Goal: Information Seeking & Learning: Learn about a topic

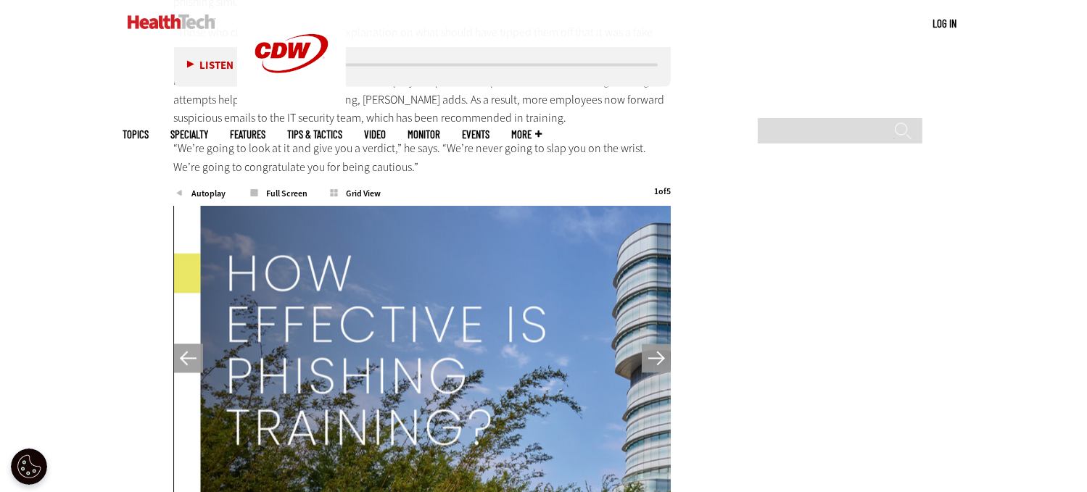
scroll to position [2537, 0]
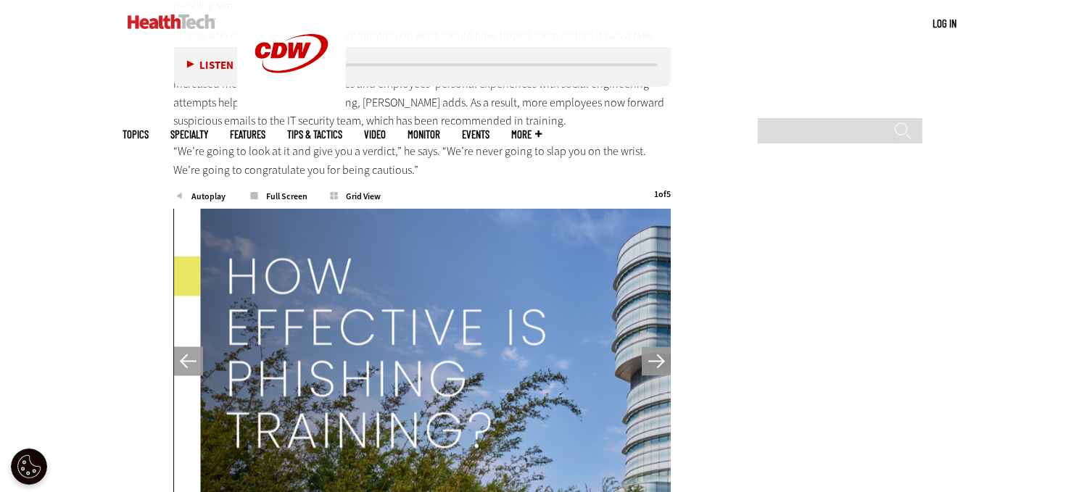
click at [362, 198] on span "Grid View" at bounding box center [364, 197] width 72 height 9
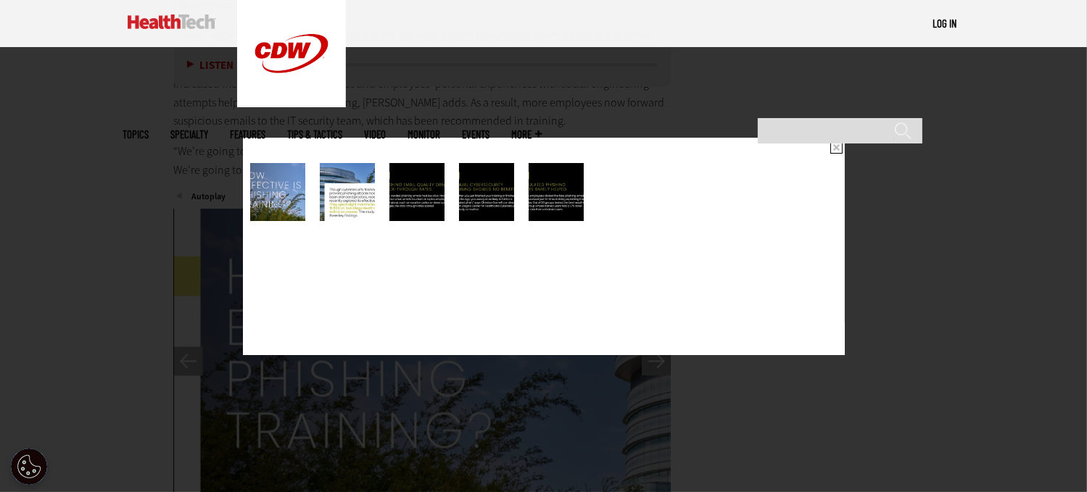
click at [281, 183] on img at bounding box center [277, 192] width 55 height 58
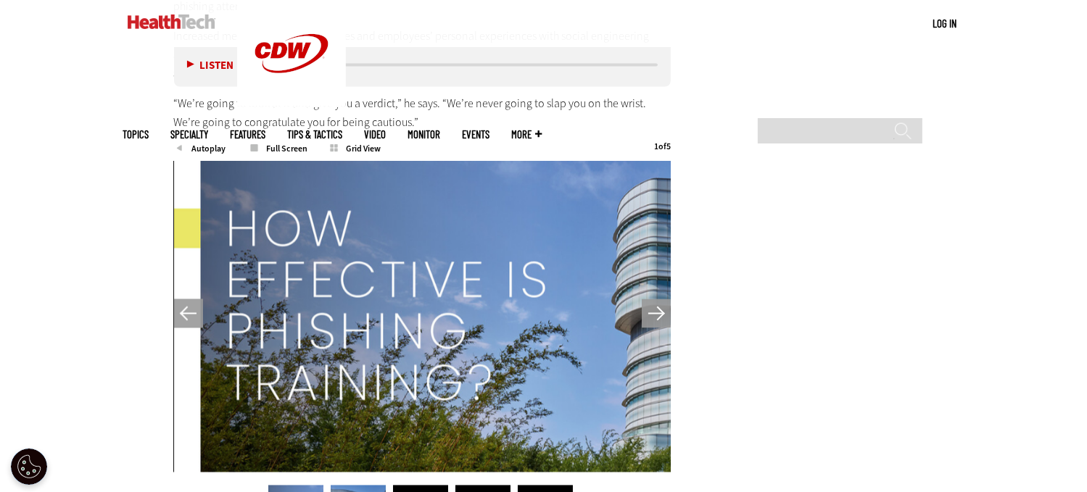
scroll to position [2610, 0]
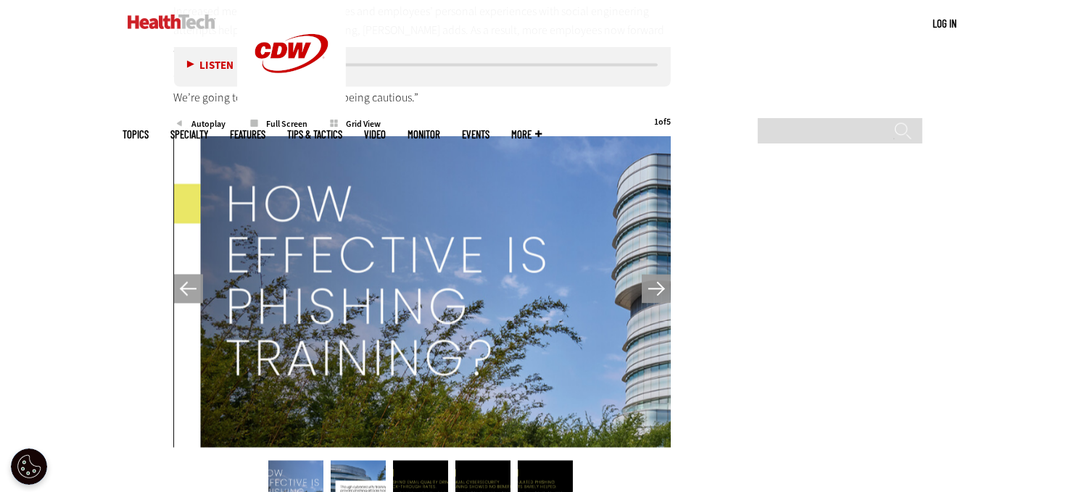
click at [660, 288] on button "Next" at bounding box center [656, 289] width 29 height 29
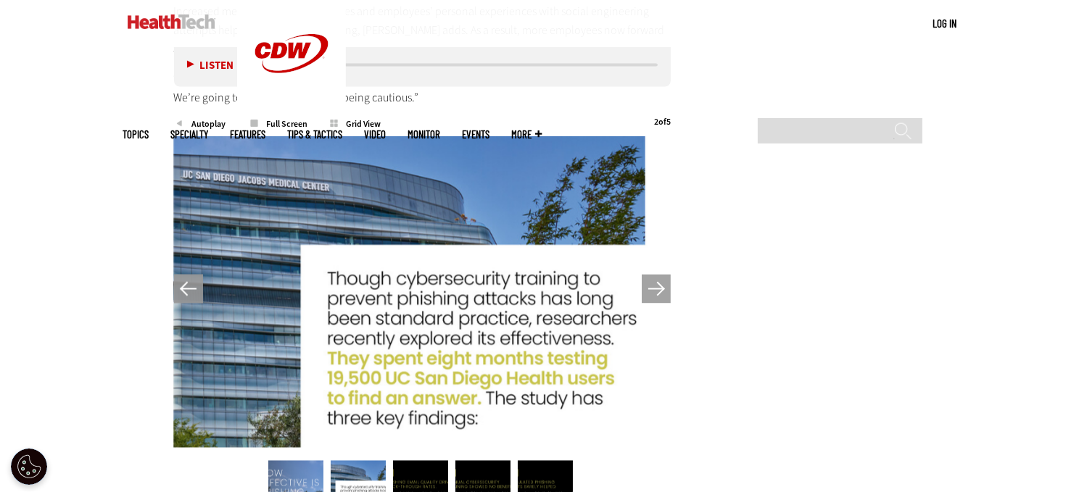
click at [660, 288] on button "Next" at bounding box center [656, 289] width 29 height 29
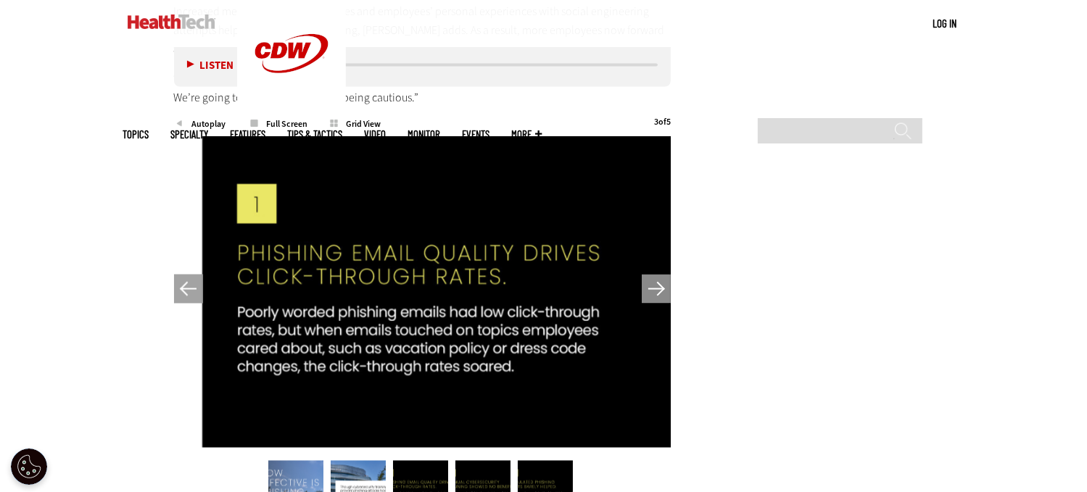
click at [660, 288] on button "Next" at bounding box center [656, 289] width 29 height 29
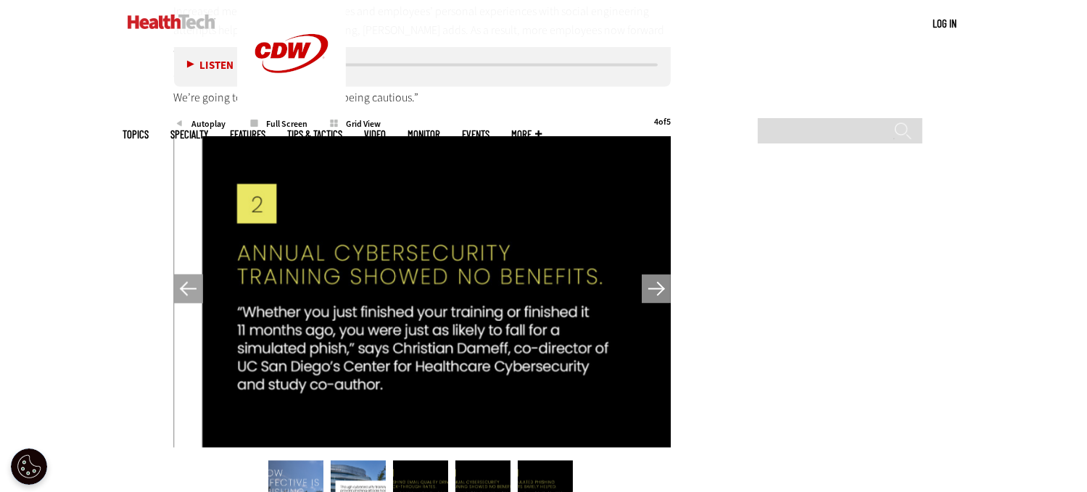
click at [660, 288] on button "Next" at bounding box center [656, 289] width 29 height 29
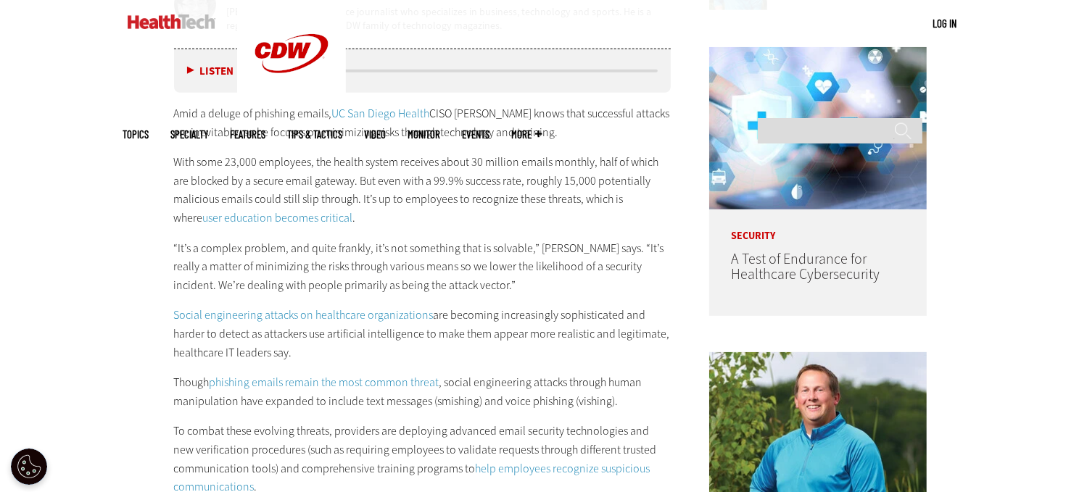
scroll to position [870, 0]
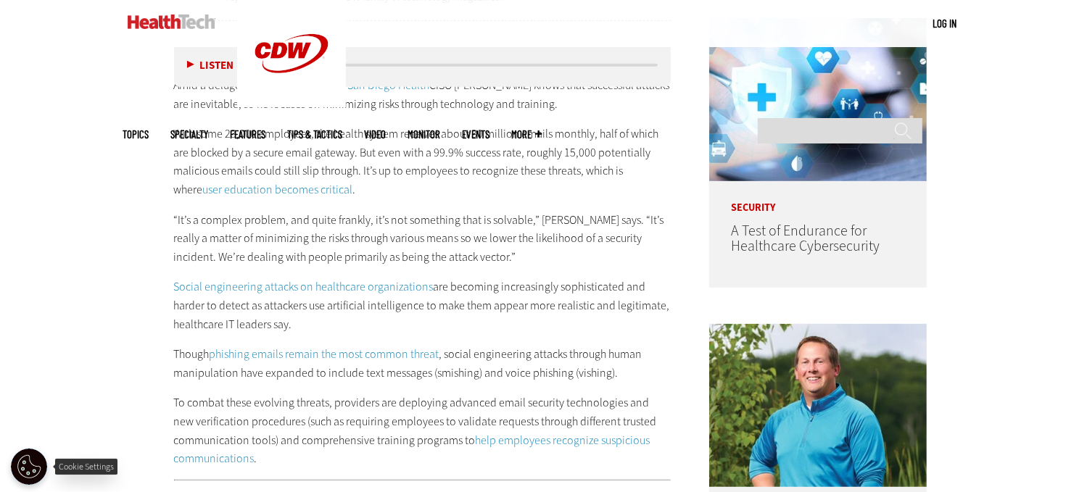
click at [24, 466] on button "Open Preferences" at bounding box center [29, 467] width 36 height 36
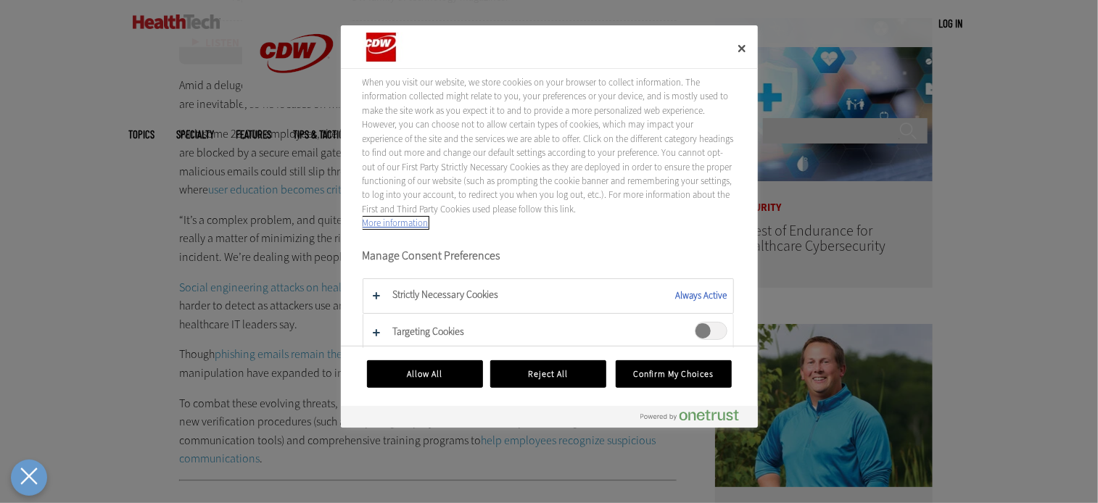
scroll to position [70, 0]
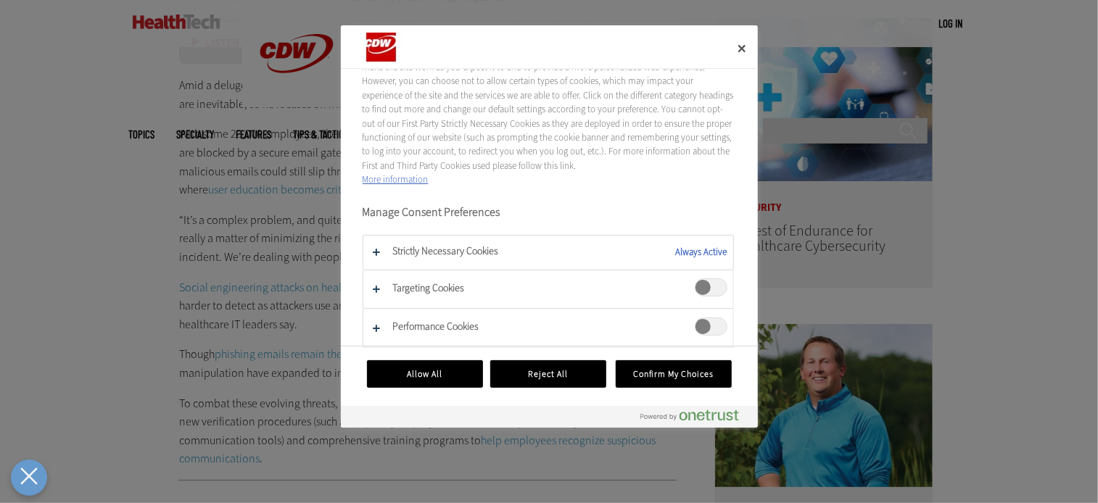
click at [709, 288] on span "Targeting Cookies" at bounding box center [711, 287] width 33 height 18
click at [705, 323] on span "Performance Cookies" at bounding box center [711, 327] width 33 height 18
click at [662, 367] on button "Confirm My Choices" at bounding box center [673, 374] width 116 height 28
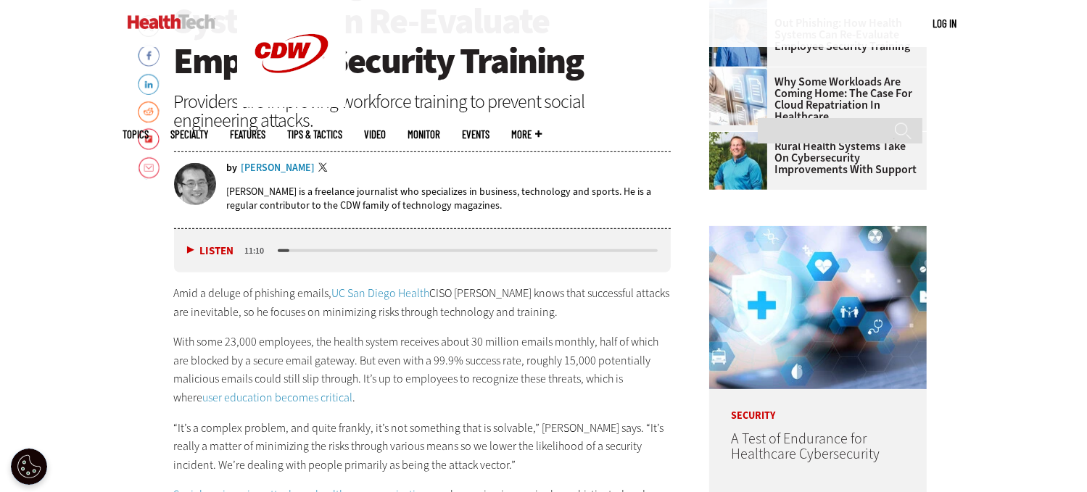
scroll to position [652, 0]
